Goal: Task Accomplishment & Management: Use online tool/utility

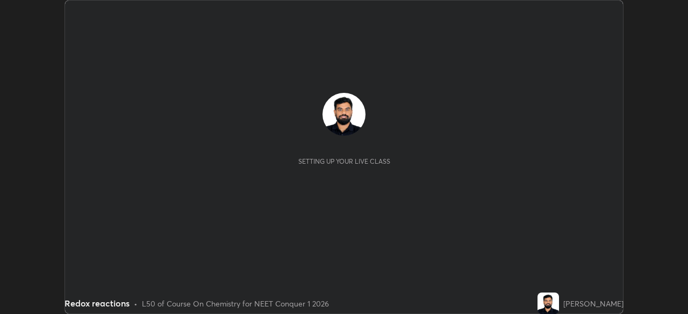
scroll to position [314, 687]
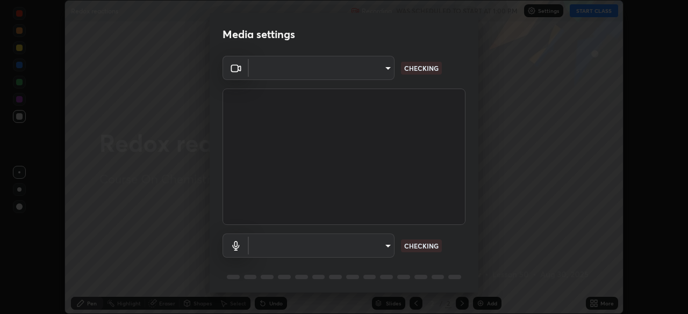
type input "1bbcfe3b1127be24ba7fa125fb83cb152f85e15c96893178e4a5d271d47187f7"
type input "communications"
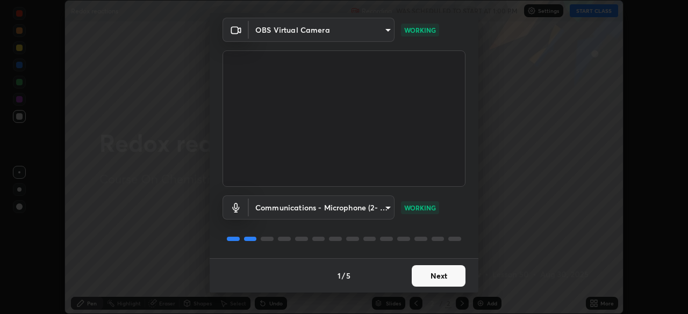
click at [428, 283] on button "Next" at bounding box center [439, 275] width 54 height 21
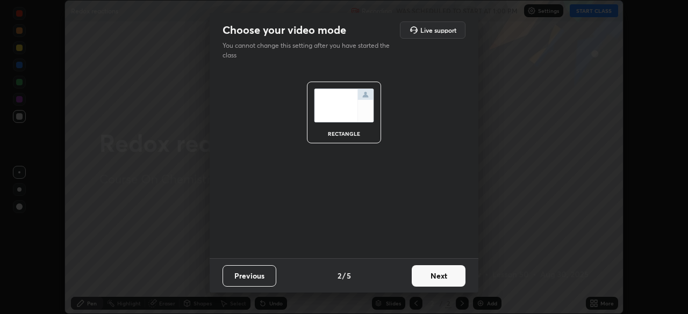
scroll to position [0, 0]
click at [429, 281] on button "Next" at bounding box center [439, 275] width 54 height 21
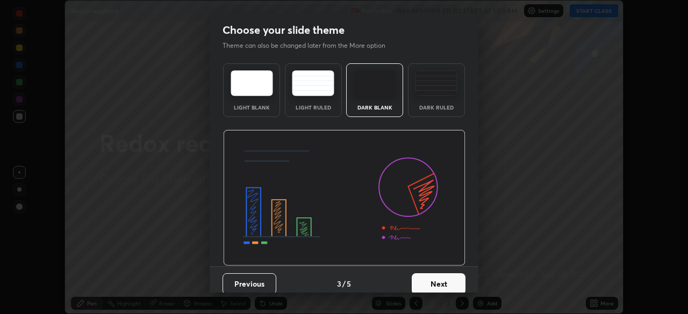
click at [419, 107] on div "Dark Ruled" at bounding box center [436, 107] width 43 height 5
click at [432, 278] on button "Next" at bounding box center [439, 284] width 54 height 21
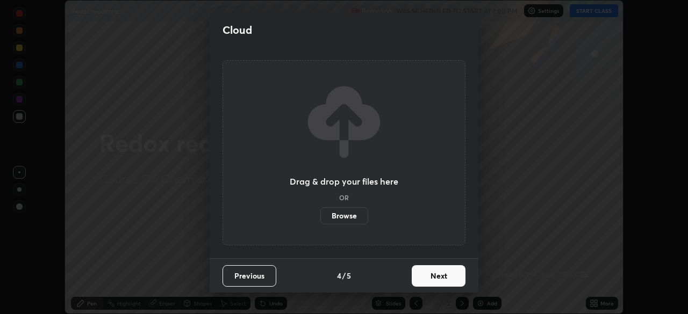
click at [427, 280] on button "Next" at bounding box center [439, 275] width 54 height 21
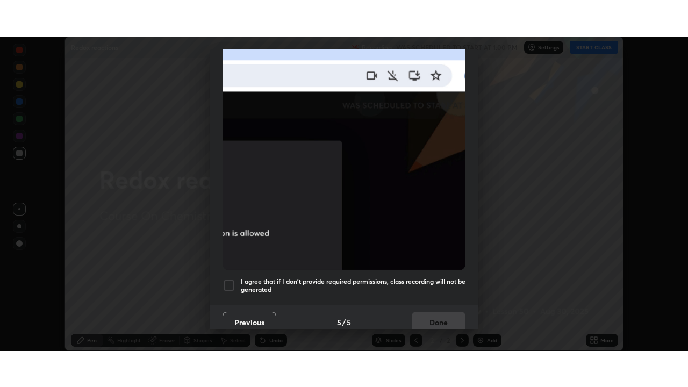
scroll to position [257, 0]
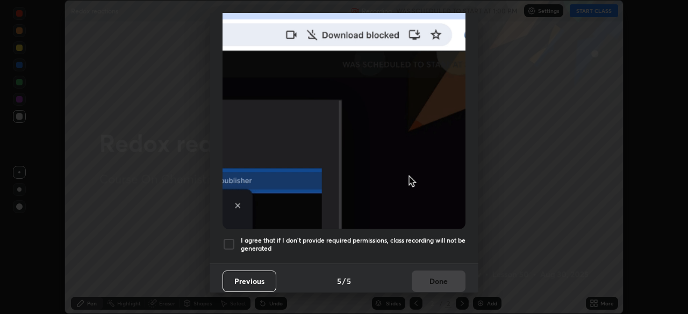
click at [432, 247] on h5 "I agree that if I don't provide required permissions, class recording will not …" at bounding box center [353, 244] width 225 height 17
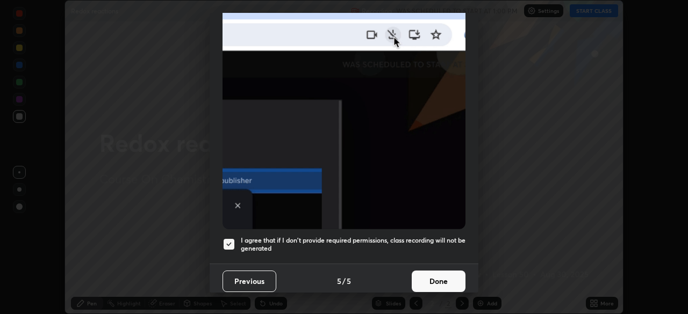
click at [433, 285] on button "Done" at bounding box center [439, 281] width 54 height 21
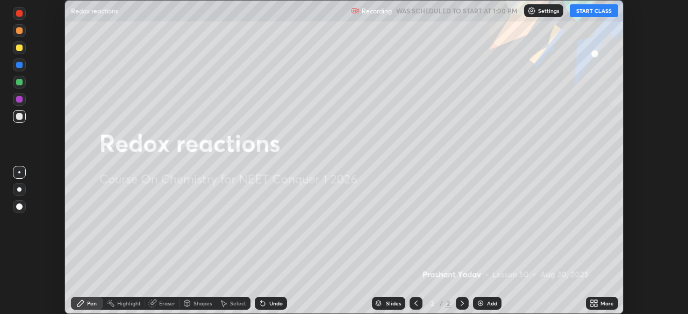
click at [606, 15] on button "START CLASS" at bounding box center [594, 10] width 48 height 13
click at [600, 309] on div "More" at bounding box center [602, 303] width 32 height 13
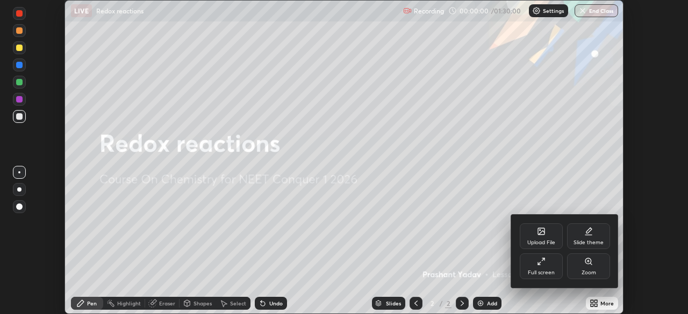
click at [548, 272] on div "Full screen" at bounding box center [541, 272] width 27 height 5
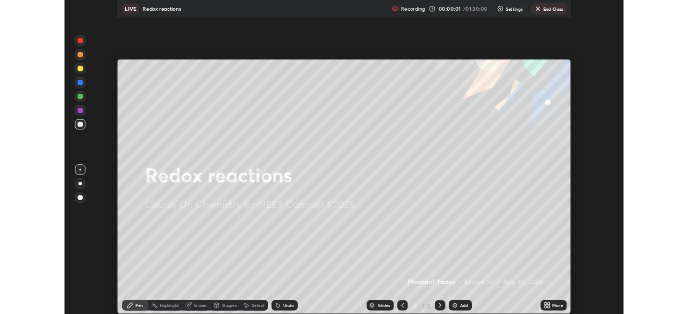
scroll to position [387, 688]
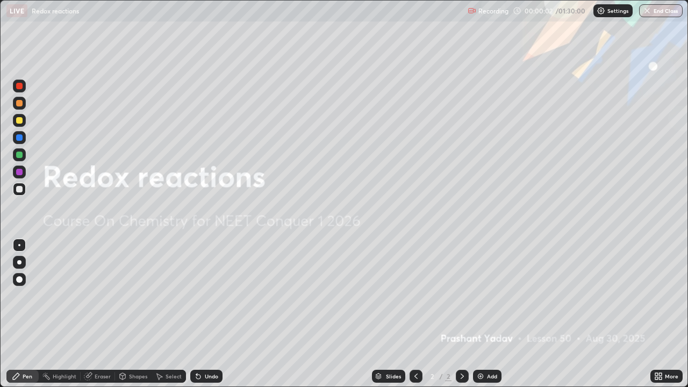
click at [494, 314] on div "Add" at bounding box center [492, 375] width 10 height 5
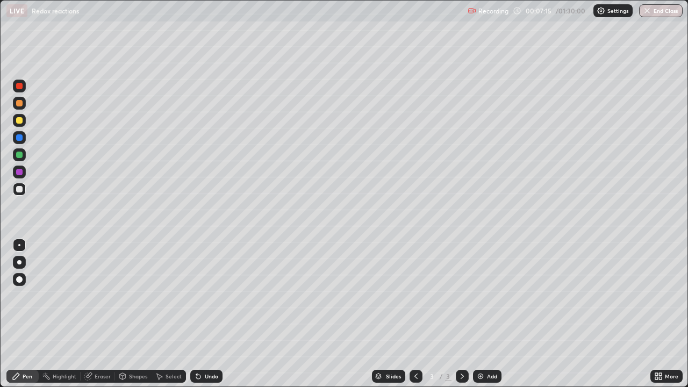
click at [104, 314] on div "Eraser" at bounding box center [98, 376] width 34 height 13
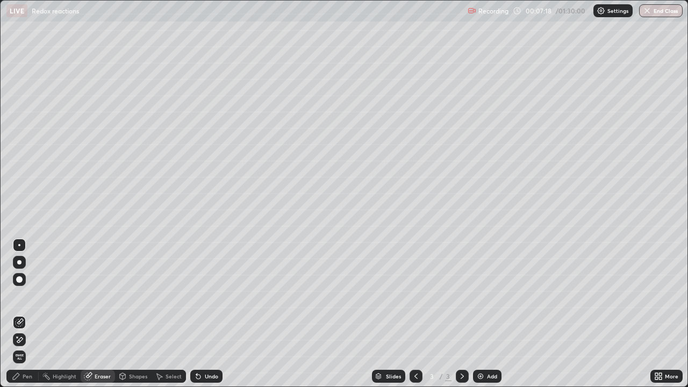
click at [28, 314] on div "Pen" at bounding box center [28, 375] width 10 height 5
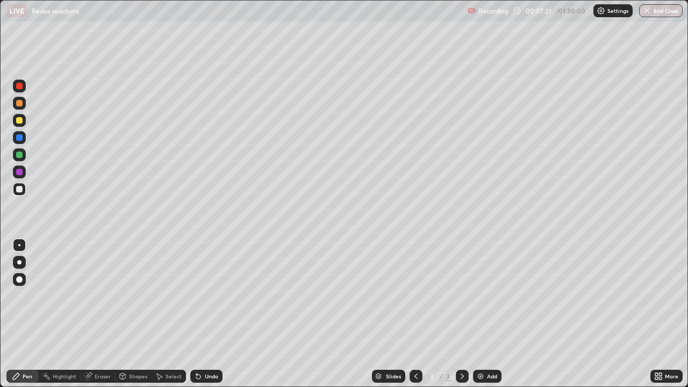
click at [102, 314] on div "Eraser" at bounding box center [103, 375] width 16 height 5
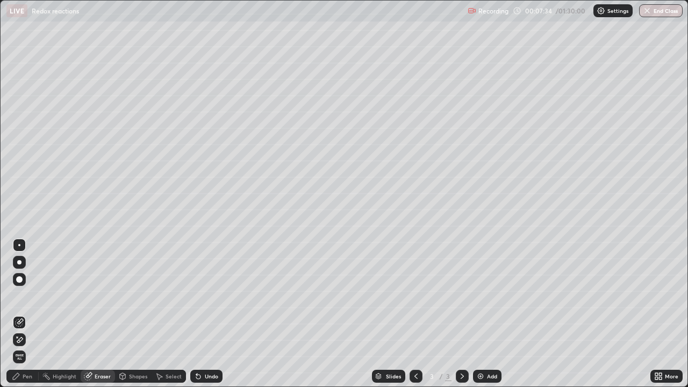
click at [15, 314] on div "Pen" at bounding box center [22, 376] width 32 height 13
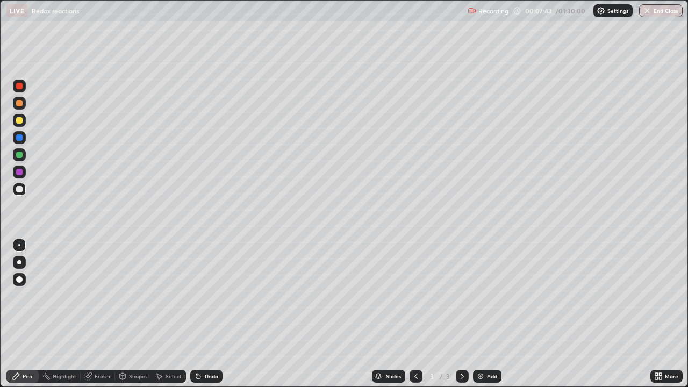
click at [98, 314] on div "Eraser" at bounding box center [103, 375] width 16 height 5
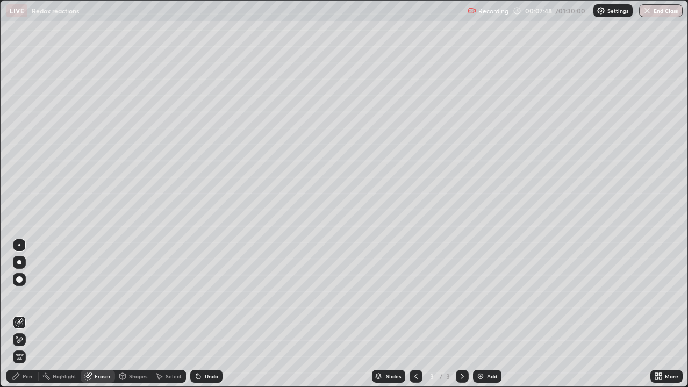
click at [30, 314] on div "Pen" at bounding box center [28, 375] width 10 height 5
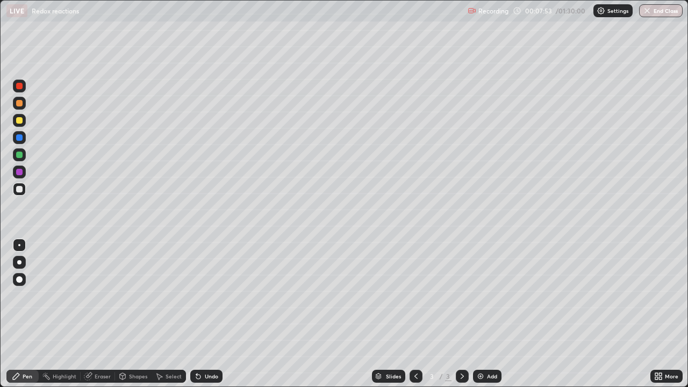
click at [204, 314] on div "Undo" at bounding box center [206, 376] width 32 height 13
click at [483, 314] on div "Add" at bounding box center [487, 376] width 28 height 13
click at [213, 314] on div "Undo" at bounding box center [211, 375] width 13 height 5
click at [489, 314] on div "Add" at bounding box center [492, 375] width 10 height 5
click at [210, 314] on div "Undo" at bounding box center [211, 375] width 13 height 5
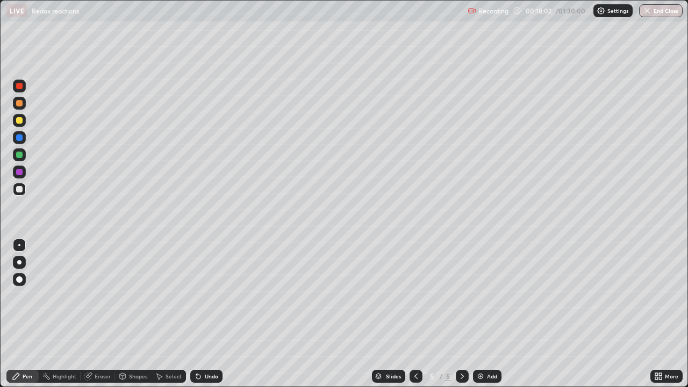
click at [212, 314] on div "Undo" at bounding box center [206, 376] width 32 height 13
click at [494, 314] on div "Add" at bounding box center [492, 375] width 10 height 5
click at [488, 314] on div "Add" at bounding box center [492, 375] width 10 height 5
click at [211, 314] on div "Undo" at bounding box center [211, 375] width 13 height 5
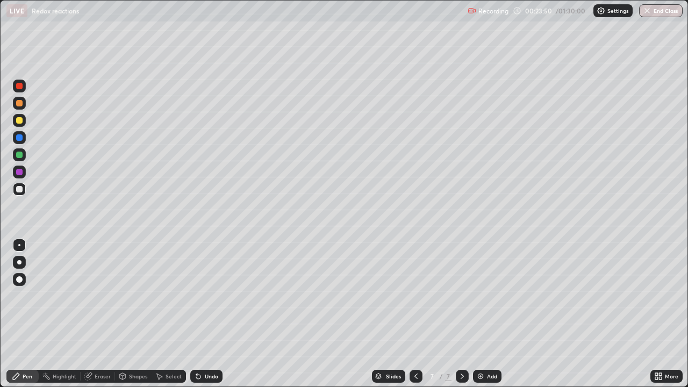
click at [206, 314] on div "Undo" at bounding box center [206, 376] width 32 height 13
click at [485, 314] on div "Add" at bounding box center [487, 376] width 28 height 13
click at [207, 314] on div "Undo" at bounding box center [211, 375] width 13 height 5
click at [99, 314] on div "Eraser" at bounding box center [98, 375] width 34 height 21
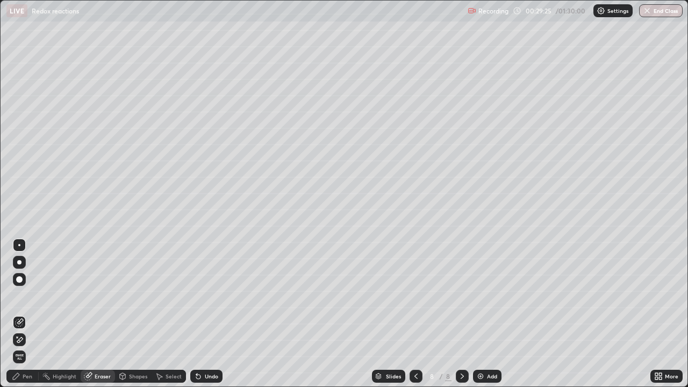
click at [31, 314] on div "Pen" at bounding box center [28, 375] width 10 height 5
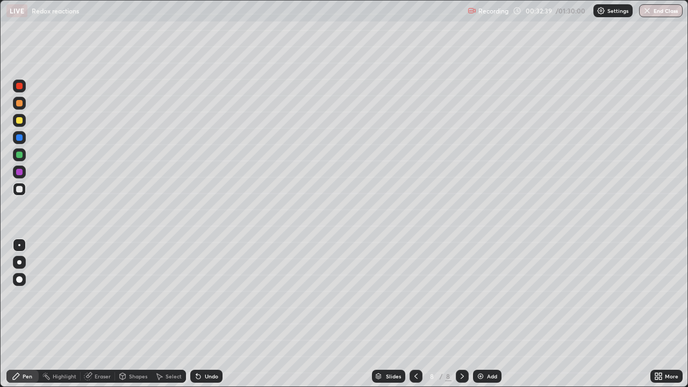
click at [98, 314] on div "Eraser" at bounding box center [103, 375] width 16 height 5
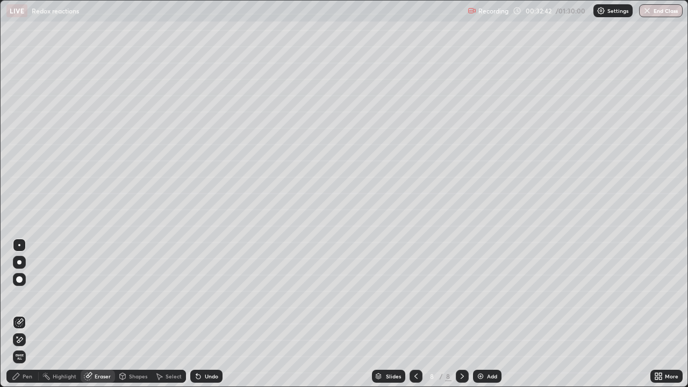
click at [37, 314] on div "Pen" at bounding box center [22, 376] width 32 height 13
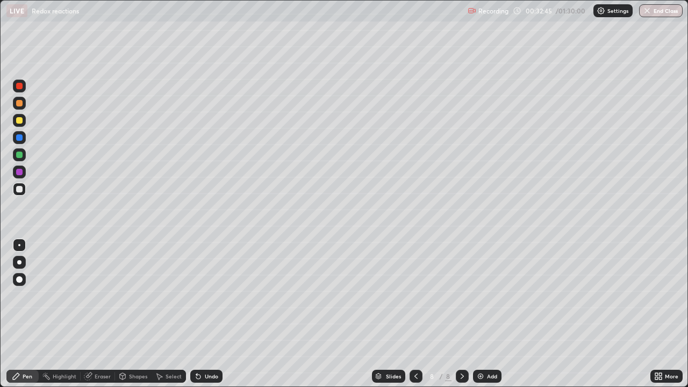
click at [91, 314] on icon at bounding box center [88, 376] width 9 height 9
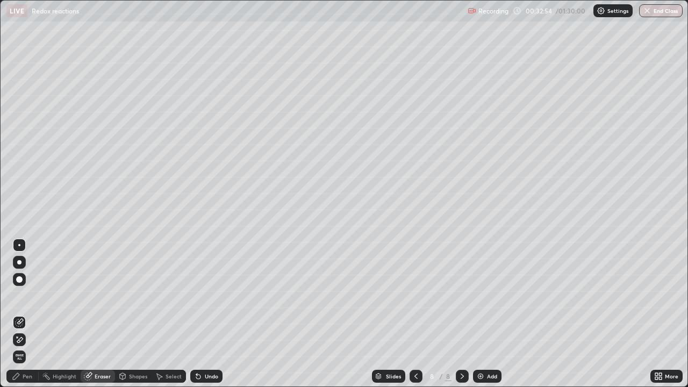
click at [28, 314] on div "Pen" at bounding box center [28, 375] width 10 height 5
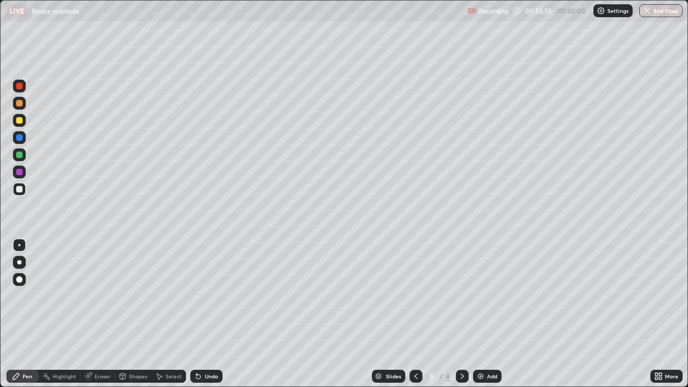
click at [487, 314] on div "Add" at bounding box center [492, 375] width 10 height 5
click at [19, 171] on div at bounding box center [19, 172] width 6 height 6
click at [211, 314] on div "Undo" at bounding box center [211, 375] width 13 height 5
click at [216, 314] on div "Undo" at bounding box center [206, 376] width 32 height 13
click at [24, 191] on div at bounding box center [19, 189] width 13 height 13
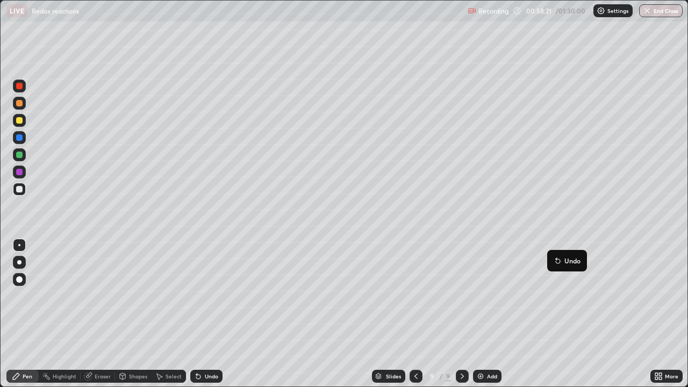
click at [553, 255] on button "Undo" at bounding box center [566, 260] width 31 height 13
click at [492, 314] on div "Add" at bounding box center [492, 375] width 10 height 5
click at [23, 314] on div "Pen" at bounding box center [28, 375] width 10 height 5
click at [101, 314] on div "Eraser" at bounding box center [98, 376] width 34 height 13
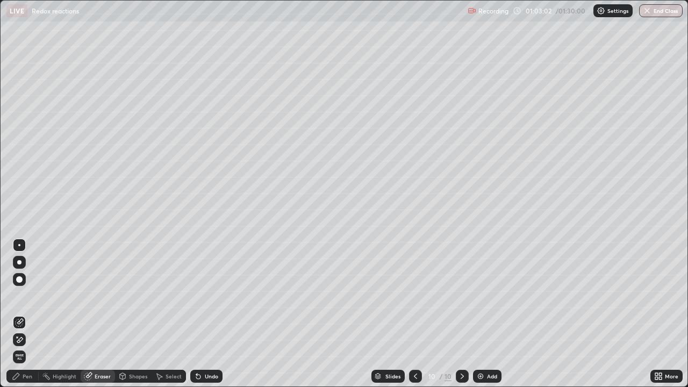
click at [21, 314] on div "Pen" at bounding box center [22, 376] width 32 height 13
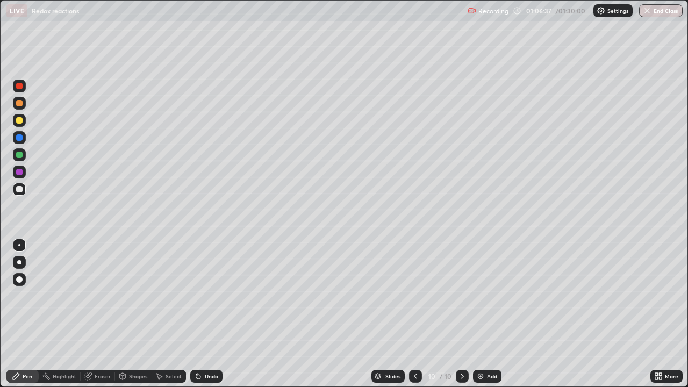
click at [492, 314] on div "Add" at bounding box center [492, 375] width 10 height 5
click at [656, 16] on button "End Class" at bounding box center [661, 10] width 44 height 13
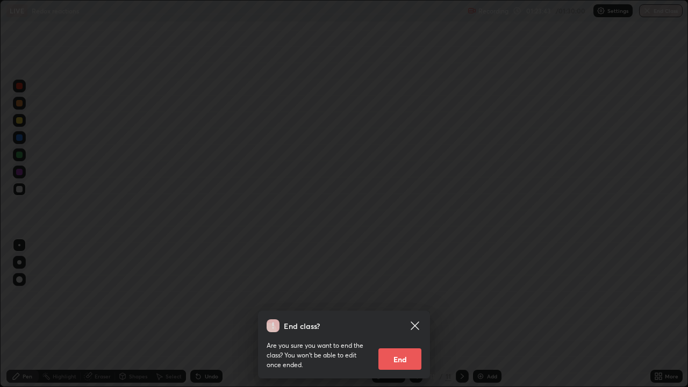
click at [407, 314] on button "End" at bounding box center [399, 358] width 43 height 21
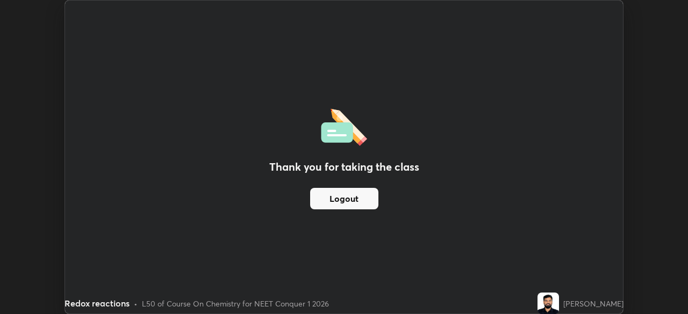
scroll to position [53424, 53051]
